Goal: Transaction & Acquisition: Purchase product/service

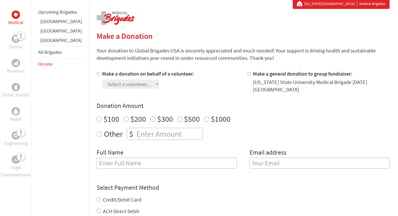
scroll to position [103, 0]
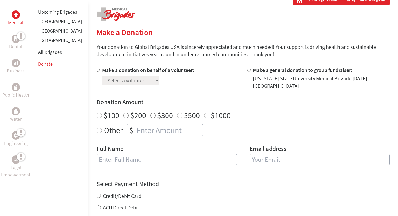
click at [97, 71] on input "Make a donation on behalf of a volunteer:" at bounding box center [98, 70] width 3 height 3
radio input "true"
click at [148, 80] on select "Select a volunteer... Cade Truemner Christeena Boddakayala Emily Saksewski Emma…" at bounding box center [130, 80] width 57 height 9
click at [153, 83] on select "Select a volunteer... Cade Truemner Christeena Boddakayala Emily Saksewski Emma…" at bounding box center [130, 80] width 57 height 9
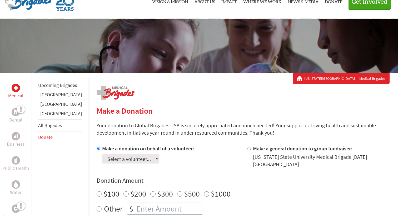
scroll to position [0, 0]
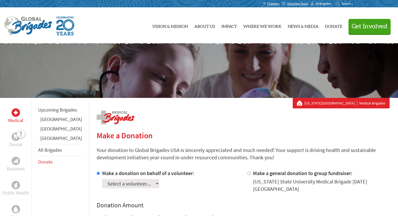
click at [321, 3] on span "MyBrigades" at bounding box center [323, 4] width 16 height 4
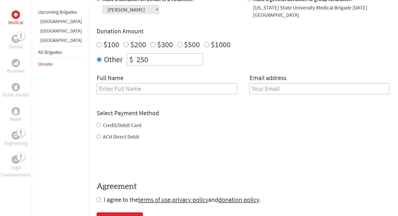
scroll to position [198, 0]
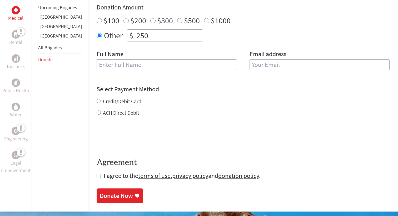
click at [97, 111] on input "ACH Direct Debit" at bounding box center [99, 113] width 4 height 4
radio input "true"
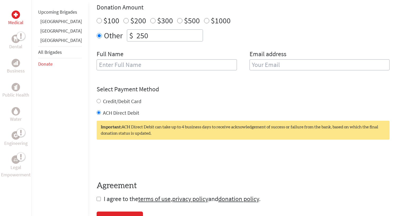
click at [169, 140] on form "Make a donation on behalf of a volunteer: Select a volunteer... [PERSON_NAME] […" at bounding box center [243, 88] width 293 height 232
click at [81, 193] on div "Medical Dental Business Public Health Water Engineering Legal Empowerment Upcom…" at bounding box center [199, 67] width 398 height 335
click at [97, 197] on input "checkbox" at bounding box center [99, 199] width 4 height 4
checkbox input "true"
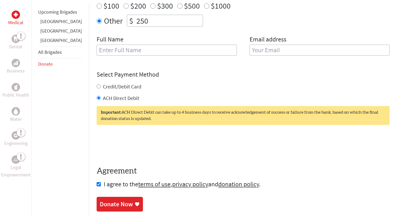
scroll to position [190, 0]
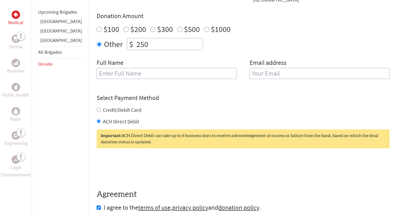
click at [157, 68] on input "text" at bounding box center [167, 73] width 140 height 11
type input "[PERSON_NAME]"
click at [261, 74] on input "email" at bounding box center [319, 73] width 140 height 11
type input "[EMAIL_ADDRESS][DOMAIN_NAME]"
click at [246, 95] on div "Select Payment Method NOTE: American Express is not accepted. Please proceed no…" at bounding box center [243, 110] width 293 height 32
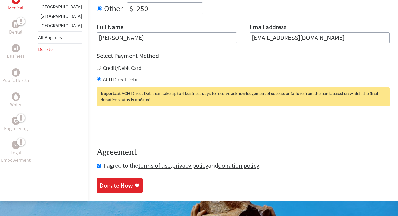
scroll to position [228, 0]
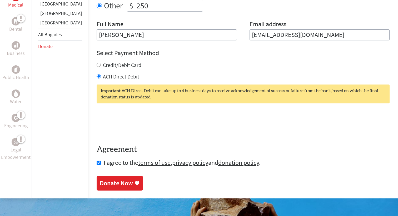
click at [113, 179] on div "Donate Now" at bounding box center [116, 183] width 33 height 8
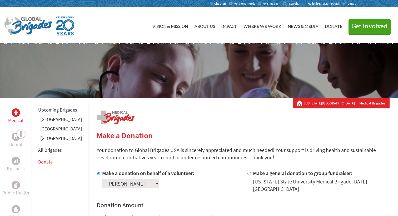
scroll to position [29, 0]
